Goal: Task Accomplishment & Management: Use online tool/utility

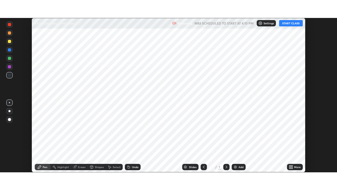
scroll to position [154, 337]
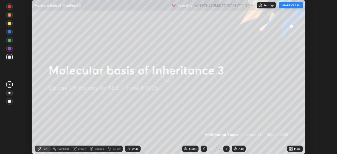
click at [292, 6] on button "START CLASS" at bounding box center [291, 5] width 24 height 6
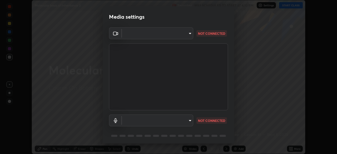
type input "4cdb2335677a50284d4d52bfea2454a8eb2b8fde0954bdd1b922a39853c109bf"
type input "3d2aba318b8ba48f67a18f9897f0e07a3fbac0974182bc6d628830f0621feee9"
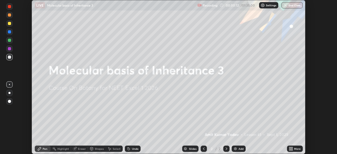
click at [295, 151] on div "More" at bounding box center [295, 149] width 16 height 6
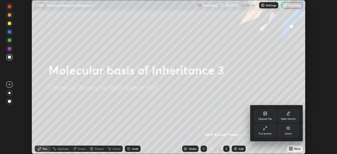
click at [269, 132] on div "Full screen" at bounding box center [265, 130] width 21 height 13
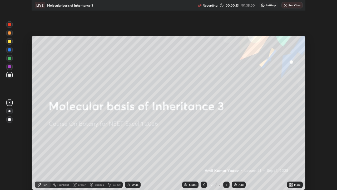
scroll to position [190, 337]
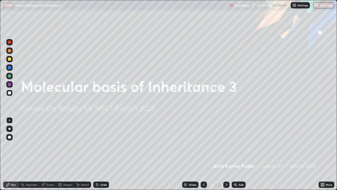
click at [241, 154] on div "Add" at bounding box center [239, 184] width 14 height 6
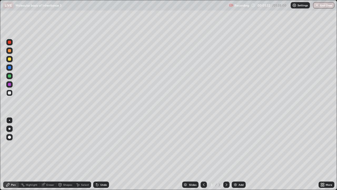
click at [203, 154] on icon at bounding box center [204, 184] width 4 height 4
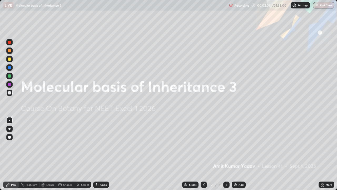
click at [224, 154] on div at bounding box center [227, 184] width 6 height 6
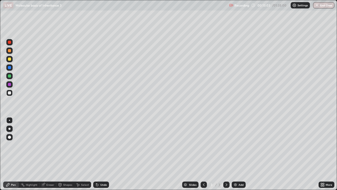
click at [106, 154] on div "Undo" at bounding box center [103, 184] width 7 height 3
click at [105, 154] on div "Undo" at bounding box center [103, 184] width 7 height 3
click at [104, 154] on div "Undo" at bounding box center [103, 184] width 7 height 3
click at [104, 154] on div "Undo" at bounding box center [101, 184] width 16 height 6
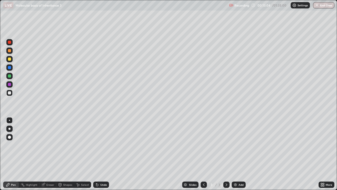
click at [105, 154] on div "Undo" at bounding box center [100, 184] width 18 height 11
click at [104, 154] on div "Undo" at bounding box center [100, 184] width 18 height 11
click at [105, 154] on div "Undo" at bounding box center [101, 184] width 16 height 6
click at [105, 154] on div "Undo" at bounding box center [100, 184] width 18 height 11
click at [104, 154] on div "Undo" at bounding box center [101, 184] width 16 height 6
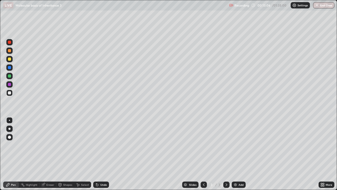
click at [105, 154] on div "Undo" at bounding box center [100, 184] width 18 height 11
click at [104, 154] on div "Undo" at bounding box center [103, 184] width 7 height 3
click at [240, 154] on div "Add" at bounding box center [241, 184] width 5 height 3
click at [203, 154] on icon at bounding box center [204, 184] width 4 height 4
click at [206, 154] on div at bounding box center [204, 184] width 6 height 6
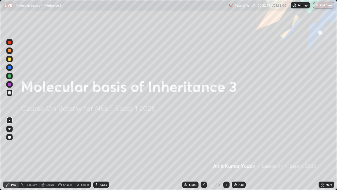
click at [226, 154] on icon at bounding box center [227, 184] width 2 height 3
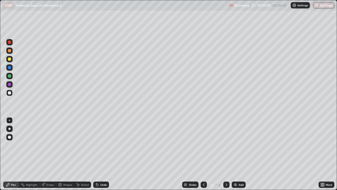
click at [226, 154] on icon at bounding box center [227, 184] width 4 height 4
click at [242, 154] on div "Add" at bounding box center [239, 184] width 14 height 6
click at [103, 154] on div "Undo" at bounding box center [103, 184] width 7 height 3
click at [51, 154] on div "Eraser" at bounding box center [50, 184] width 8 height 3
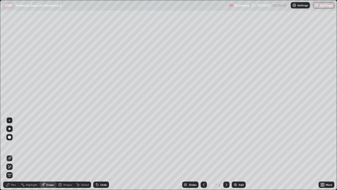
click at [16, 154] on div "Pen" at bounding box center [11, 184] width 16 height 6
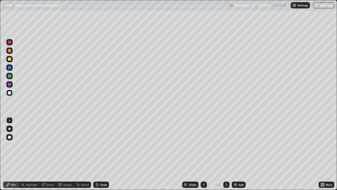
click at [101, 154] on div "Undo" at bounding box center [100, 184] width 18 height 11
click at [49, 154] on div "Eraser" at bounding box center [50, 184] width 8 height 3
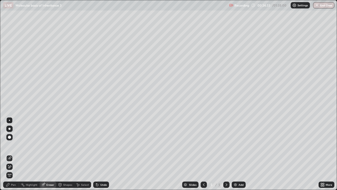
click at [21, 154] on circle at bounding box center [21, 184] width 1 height 1
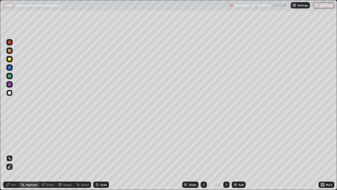
click at [16, 154] on div "Pen" at bounding box center [11, 184] width 16 height 6
click at [48, 154] on div "Eraser" at bounding box center [50, 184] width 8 height 3
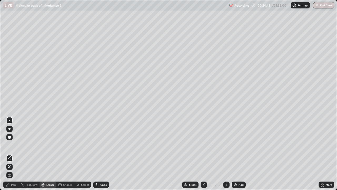
click at [15, 154] on div "Pen" at bounding box center [11, 184] width 16 height 6
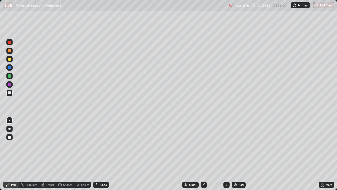
click at [53, 154] on div "Eraser" at bounding box center [50, 184] width 8 height 3
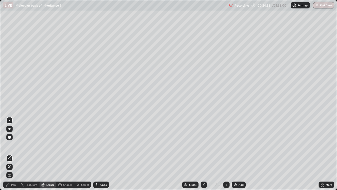
click at [15, 154] on div "Pen" at bounding box center [11, 184] width 16 height 6
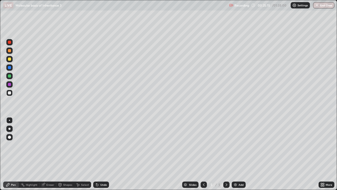
click at [48, 154] on div "Eraser" at bounding box center [50, 184] width 8 height 3
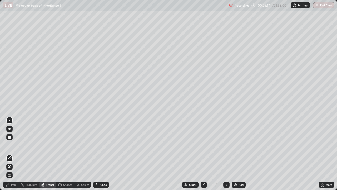
click at [13, 154] on div "Pen" at bounding box center [11, 184] width 16 height 6
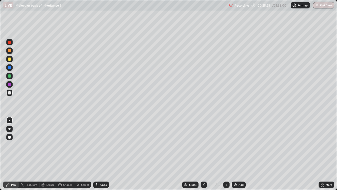
click at [50, 154] on div "Eraser" at bounding box center [50, 184] width 8 height 3
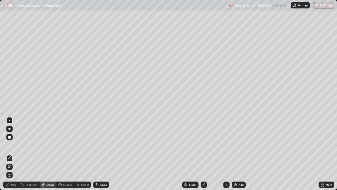
click at [17, 154] on div "Pen" at bounding box center [11, 184] width 16 height 6
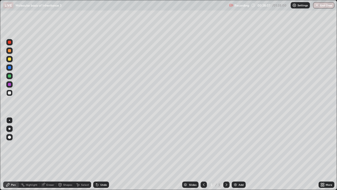
click at [10, 61] on div at bounding box center [9, 59] width 6 height 6
click at [106, 154] on div "Undo" at bounding box center [103, 184] width 7 height 3
click at [105, 154] on div "Undo" at bounding box center [103, 184] width 7 height 3
click at [101, 154] on div "Undo" at bounding box center [103, 184] width 7 height 3
click at [47, 154] on div "Eraser" at bounding box center [50, 184] width 8 height 3
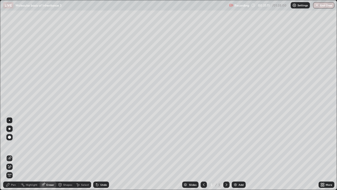
click at [16, 154] on div "Pen" at bounding box center [13, 184] width 5 height 3
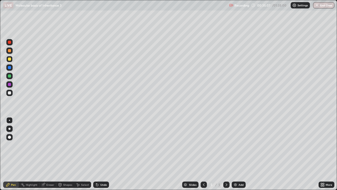
click at [240, 154] on div "Add" at bounding box center [239, 184] width 14 height 6
click at [11, 95] on div at bounding box center [9, 93] width 6 height 6
click at [104, 154] on div "Undo" at bounding box center [103, 184] width 7 height 3
click at [103, 154] on div "Undo" at bounding box center [103, 184] width 7 height 3
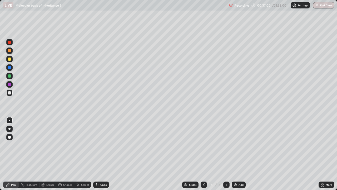
click at [103, 154] on div "Undo" at bounding box center [103, 184] width 7 height 3
click at [103, 154] on div "Undo" at bounding box center [101, 184] width 16 height 6
click at [103, 154] on div "Undo" at bounding box center [103, 184] width 7 height 3
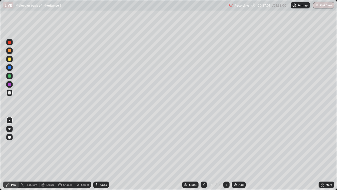
click at [103, 154] on div "Undo" at bounding box center [103, 184] width 7 height 3
click at [53, 154] on div "Eraser" at bounding box center [48, 184] width 17 height 6
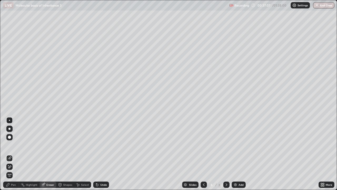
click at [18, 154] on div "Pen" at bounding box center [11, 184] width 16 height 6
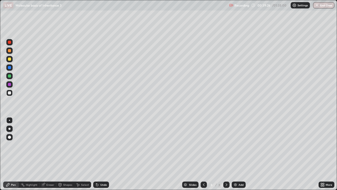
click at [103, 154] on div "Undo" at bounding box center [101, 184] width 16 height 6
click at [235, 154] on div "Add" at bounding box center [239, 184] width 14 height 6
click at [51, 154] on div "Eraser" at bounding box center [50, 184] width 8 height 3
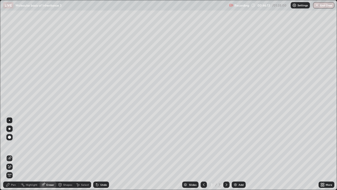
click at [12, 154] on div "Pen" at bounding box center [11, 184] width 16 height 11
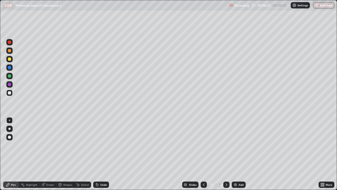
click at [52, 154] on div "Eraser" at bounding box center [50, 184] width 8 height 3
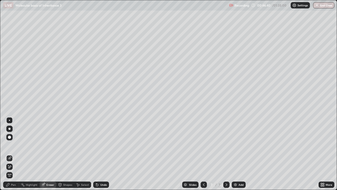
click at [18, 154] on div "Pen" at bounding box center [11, 184] width 16 height 6
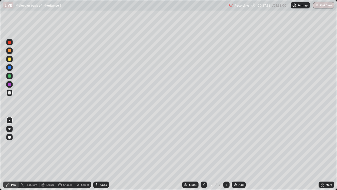
click at [103, 154] on div "Undo" at bounding box center [103, 184] width 7 height 3
click at [101, 154] on div "Undo" at bounding box center [103, 184] width 7 height 3
click at [235, 154] on div "Add" at bounding box center [239, 184] width 14 height 6
click at [105, 154] on div "Undo" at bounding box center [103, 184] width 7 height 3
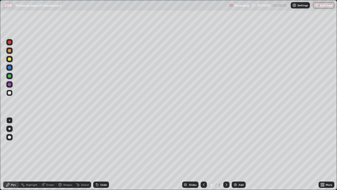
click at [240, 154] on div "Add" at bounding box center [241, 184] width 5 height 3
click at [203, 154] on icon at bounding box center [204, 184] width 4 height 4
click at [239, 154] on div "Add" at bounding box center [241, 184] width 5 height 3
click at [104, 154] on div "Undo" at bounding box center [103, 184] width 7 height 3
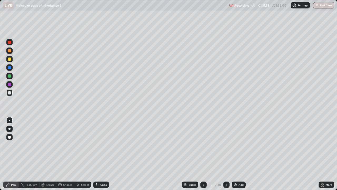
click at [103, 154] on div "Undo" at bounding box center [103, 184] width 7 height 3
click at [105, 154] on div "Undo" at bounding box center [101, 184] width 16 height 6
click at [53, 154] on div "Eraser" at bounding box center [50, 184] width 8 height 3
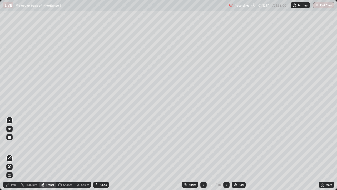
click at [13, 154] on div "Pen" at bounding box center [11, 184] width 16 height 6
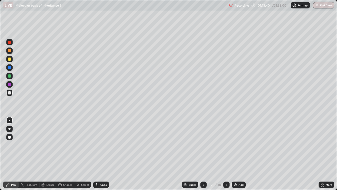
click at [103, 154] on div "Undo" at bounding box center [103, 184] width 7 height 3
click at [104, 154] on div "Undo" at bounding box center [103, 184] width 7 height 3
click at [238, 154] on div "Add" at bounding box center [239, 184] width 14 height 6
click at [206, 154] on div at bounding box center [204, 184] width 6 height 6
click at [228, 154] on div at bounding box center [227, 184] width 6 height 6
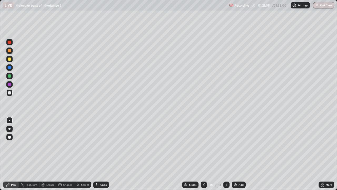
click at [100, 154] on div "Undo" at bounding box center [103, 184] width 7 height 3
click at [102, 154] on div "Undo" at bounding box center [101, 184] width 16 height 6
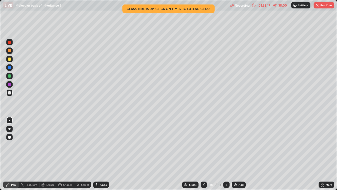
click at [324, 3] on button "End Class" at bounding box center [324, 5] width 21 height 6
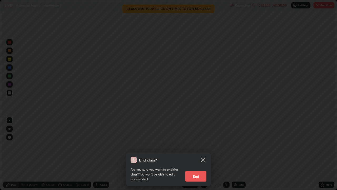
click at [197, 154] on button "End" at bounding box center [196, 176] width 21 height 11
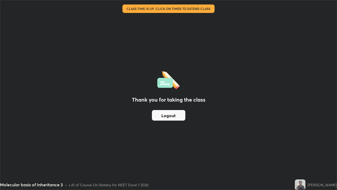
click at [163, 116] on button "Logout" at bounding box center [168, 115] width 33 height 11
